Goal: Use online tool/utility: Utilize a website feature to perform a specific function

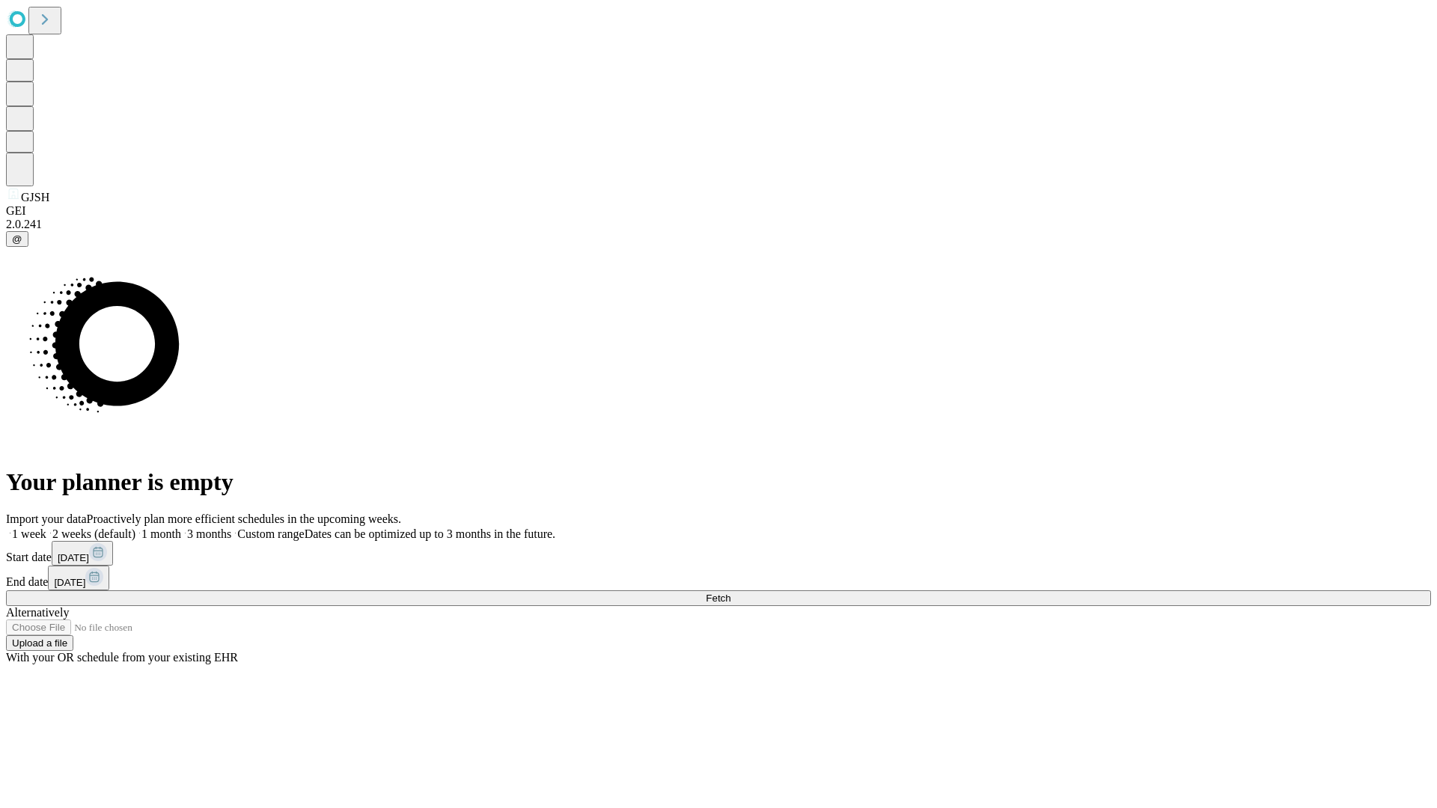
click at [730, 593] on span "Fetch" at bounding box center [718, 598] width 25 height 11
